Goal: Task Accomplishment & Management: Contribute content

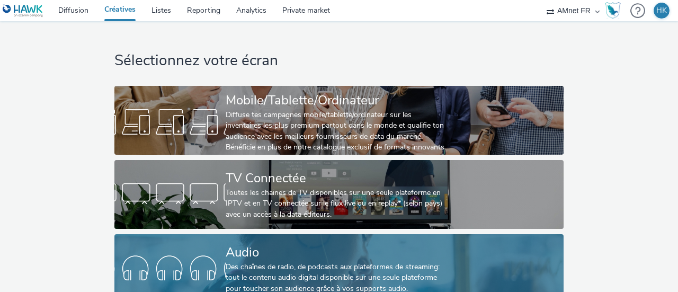
click at [294, 262] on div "Des chaînes de radio, de podcasts aux plateformes de streaming: tout le contenu…" at bounding box center [337, 278] width 223 height 32
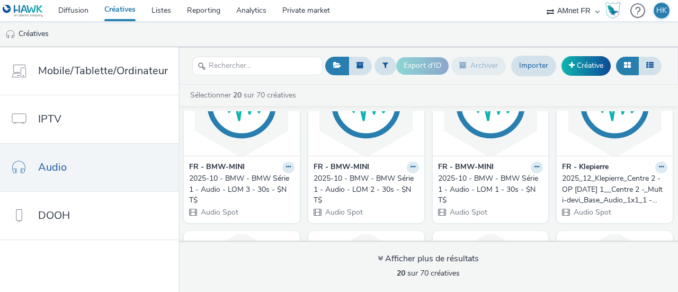
scroll to position [276, 0]
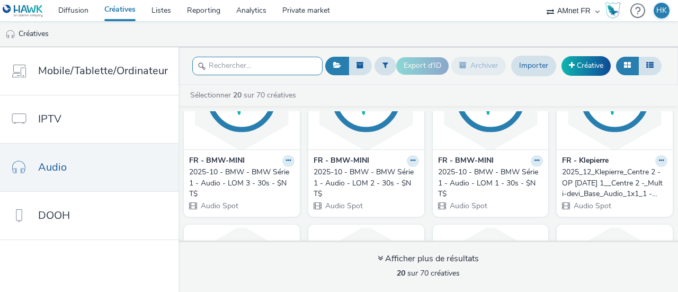
click at [251, 64] on input "text" at bounding box center [257, 66] width 130 height 19
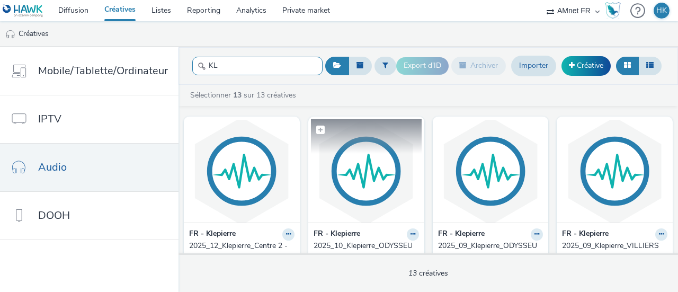
type input "KL"
click at [330, 190] on img at bounding box center [366, 170] width 111 height 103
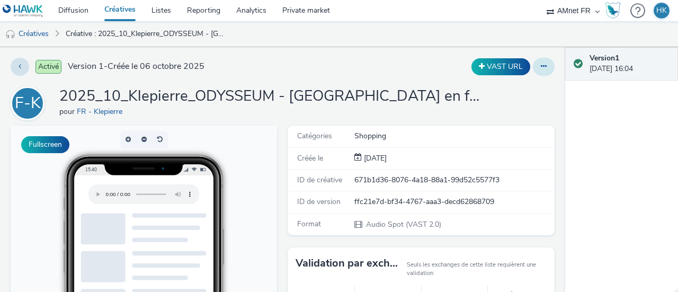
click at [541, 65] on icon at bounding box center [544, 66] width 6 height 7
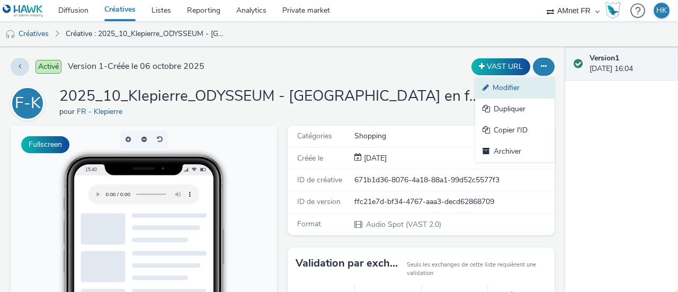
click at [493, 88] on link "Modifier" at bounding box center [514, 87] width 79 height 21
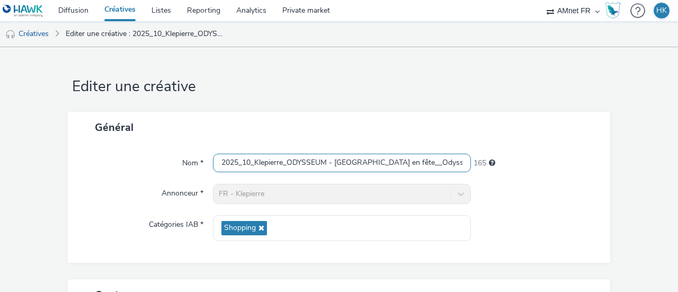
scroll to position [0, 109]
drag, startPoint x: 219, startPoint y: 161, endPoint x: 553, endPoint y: 204, distance: 336.2
click at [553, 204] on div "Nom * 2025_10_Klepierre_ODYSSEUM - [GEOGRAPHIC_DATA] en fête__Odysseum_Multi-de…" at bounding box center [339, 203] width 543 height 120
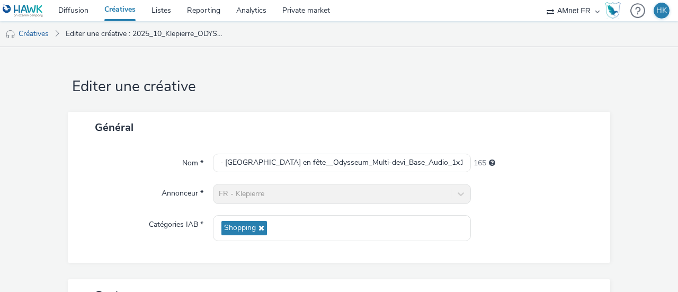
click at [128, 9] on link "Créatives" at bounding box center [119, 10] width 47 height 21
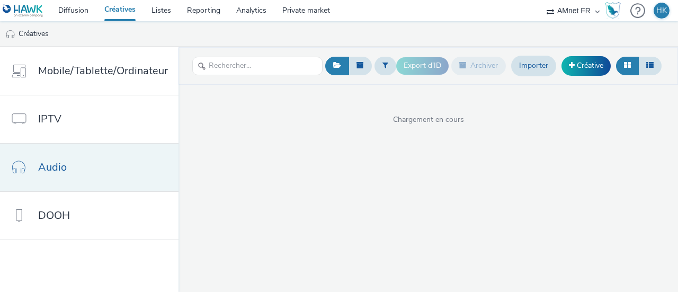
click at [82, 172] on link "Audio" at bounding box center [89, 168] width 179 height 48
click at [587, 64] on link "Créative" at bounding box center [586, 65] width 49 height 19
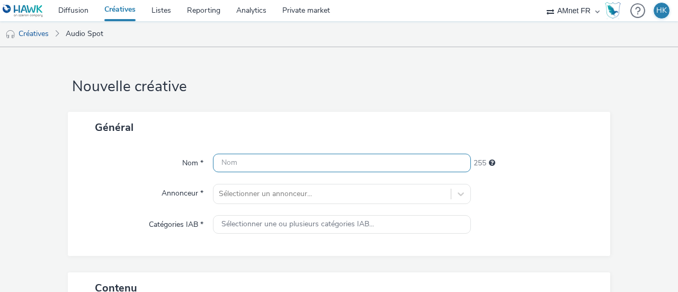
click at [323, 162] on input "text" at bounding box center [342, 163] width 258 height 19
paste input "2025_10_Klepierre_ODYSSEUM - [GEOGRAPHIC_DATA] en fête__Odysseum_Multi-devi_Bas…"
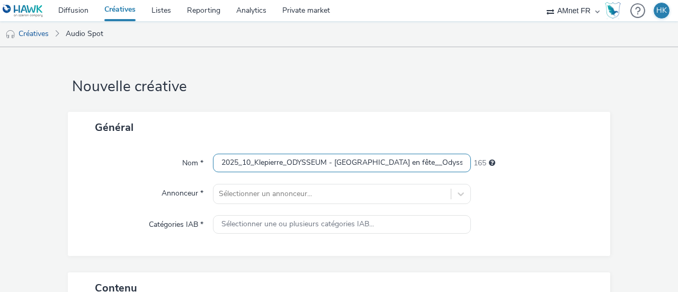
drag, startPoint x: 325, startPoint y: 163, endPoint x: 288, endPoint y: 161, distance: 37.7
click at [288, 161] on input "2025_10_Klepierre_ODYSSEUM - [GEOGRAPHIC_DATA] en fête__Odysseum_Multi-devi_Bas…" at bounding box center [342, 163] width 258 height 19
drag, startPoint x: 409, startPoint y: 162, endPoint x: 352, endPoint y: 163, distance: 56.7
click at [352, 163] on input "2025_10_Klepierre_RIVES D'ARCINS - Odysseum en fête__Odysseum_Multi-devi_Base_A…" at bounding box center [342, 163] width 258 height 19
drag, startPoint x: 435, startPoint y: 162, endPoint x: 400, endPoint y: 163, distance: 34.5
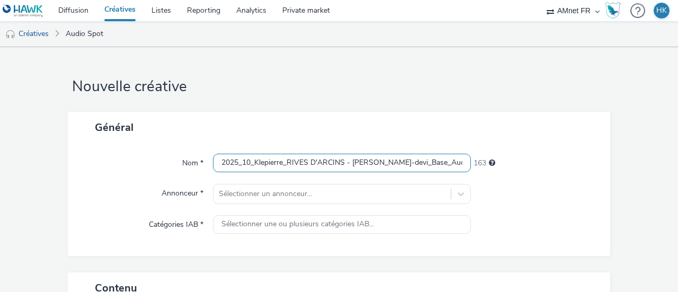
click at [400, 163] on input "2025_10_Klepierre_RIVES D'ARCINS - [PERSON_NAME]-devi_Base_Audio_1x1_1 - $NT$" at bounding box center [342, 163] width 258 height 19
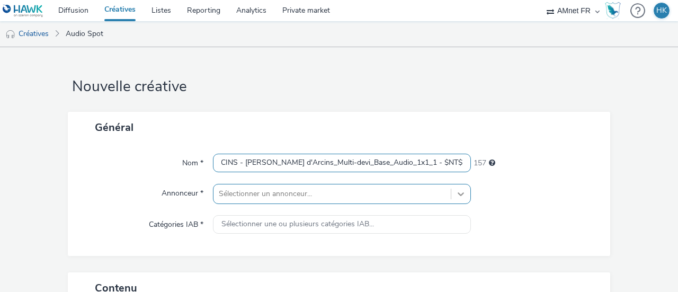
type input "2025_10_Klepierre_RIVES D'ARCINS - [PERSON_NAME] d'Arcins_Multi-devi_Base_Audio…"
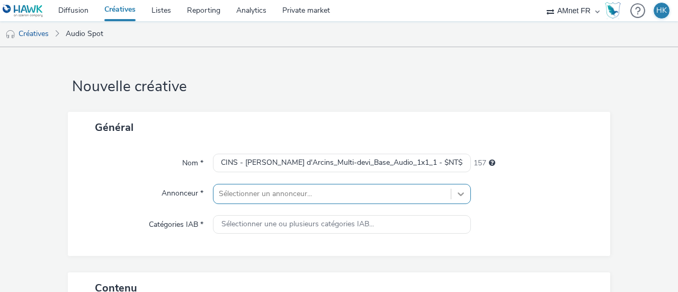
click at [449, 193] on div "Sélectionner un annonceur..." at bounding box center [342, 194] width 258 height 20
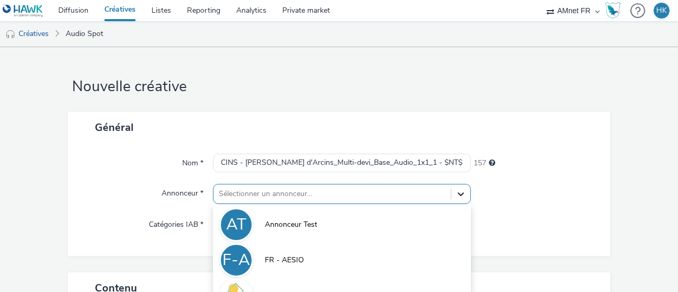
scroll to position [122, 0]
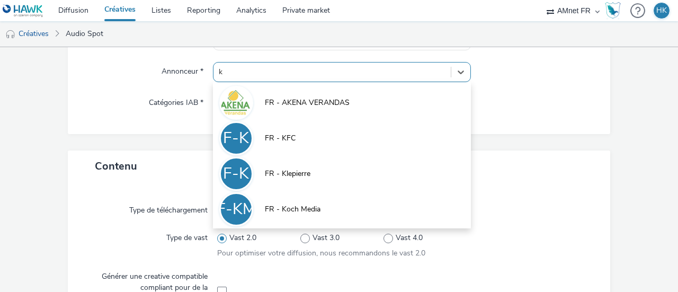
type input "kl"
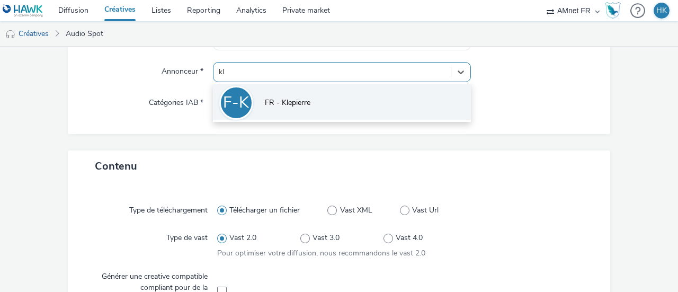
click at [315, 98] on li "F-K FR - [PERSON_NAME]" at bounding box center [342, 102] width 258 height 36
type input "[URL][DOMAIN_NAME]"
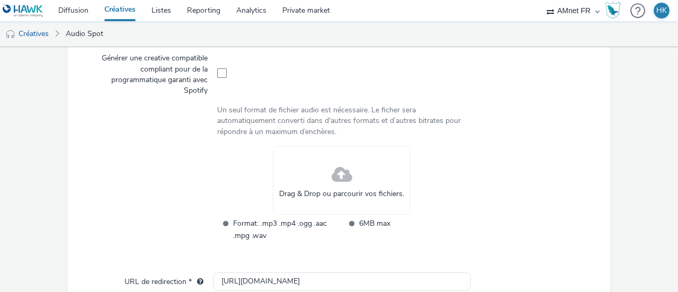
scroll to position [359, 0]
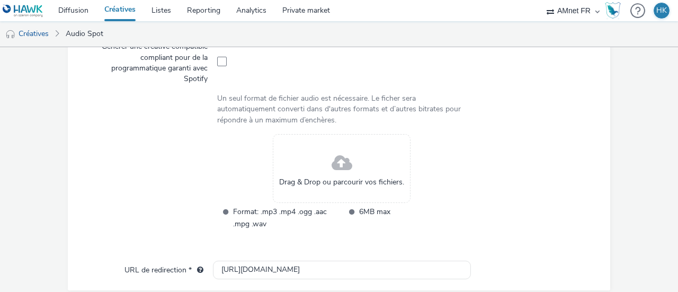
click at [315, 159] on div "Drag & Drop ou parcourir vos fichiers." at bounding box center [342, 168] width 138 height 69
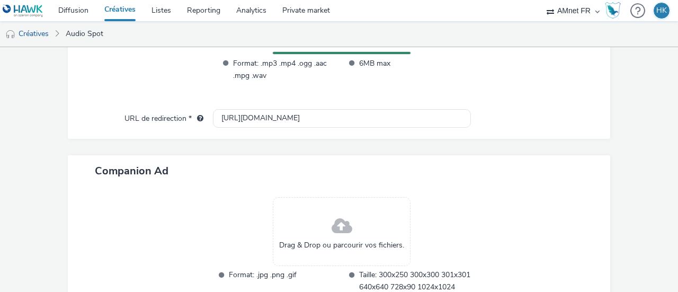
scroll to position [437, 0]
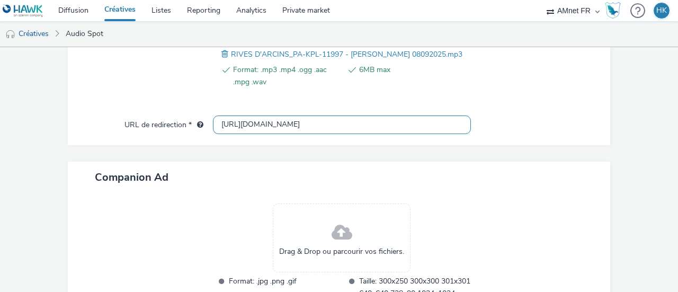
drag, startPoint x: 294, startPoint y: 118, endPoint x: 180, endPoint y: 129, distance: 114.4
click at [180, 129] on div "URL de redirection * [URL][DOMAIN_NAME]" at bounding box center [338, 125] width 521 height 19
click at [300, 119] on input "text" at bounding box center [342, 125] width 258 height 19
paste input "[URL][DOMAIN_NAME]"
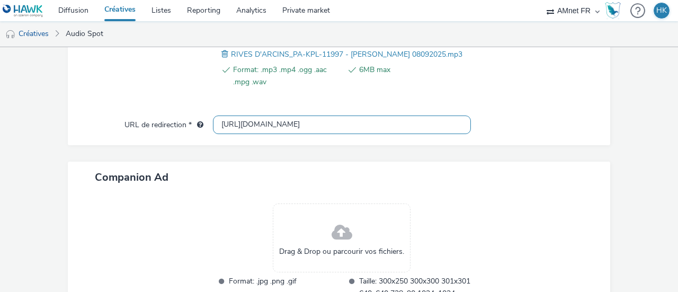
scroll to position [0, 81]
type input "[URL][DOMAIN_NAME]"
click at [554, 184] on div "Companion Ad" at bounding box center [339, 177] width 543 height 31
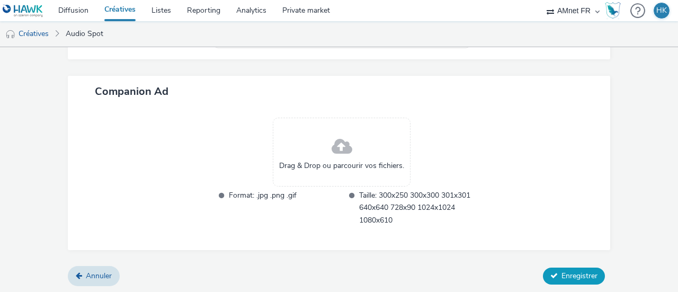
click at [567, 279] on span "Enregistrer" at bounding box center [580, 276] width 36 height 10
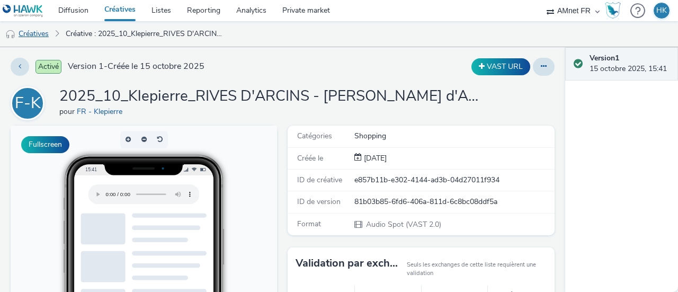
click at [30, 33] on link "Créatives" at bounding box center [27, 33] width 54 height 25
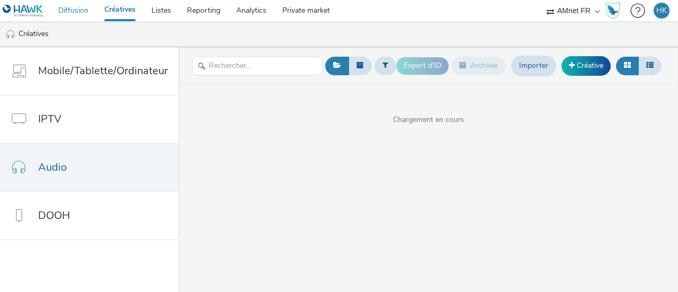
click at [81, 11] on link "Diffusion" at bounding box center [73, 10] width 46 height 21
